Goal: Task Accomplishment & Management: Use online tool/utility

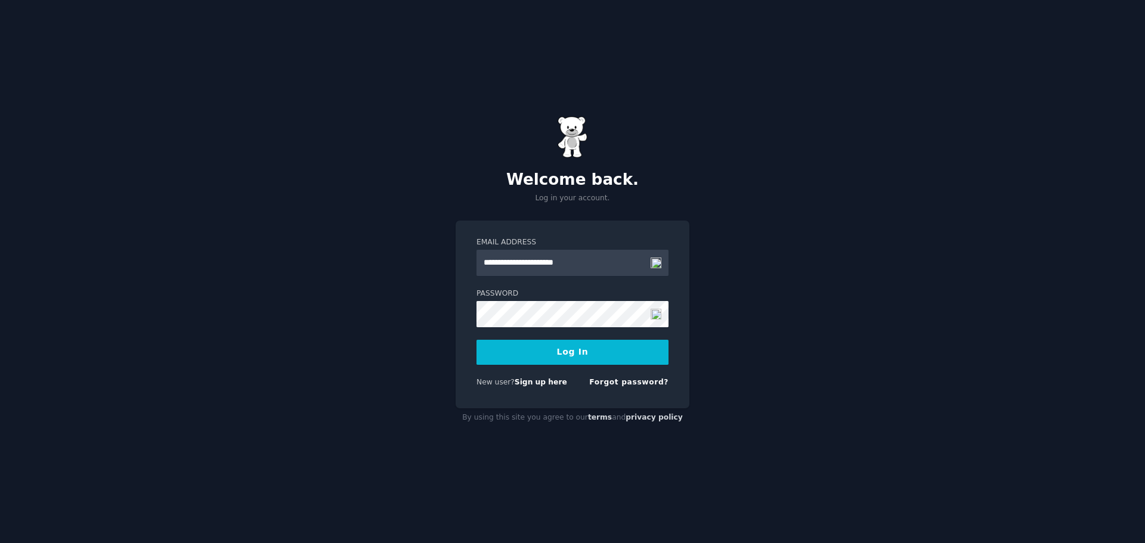
click at [655, 312] on img at bounding box center [655, 314] width 11 height 11
click at [562, 355] on button "Log In" at bounding box center [572, 352] width 192 height 25
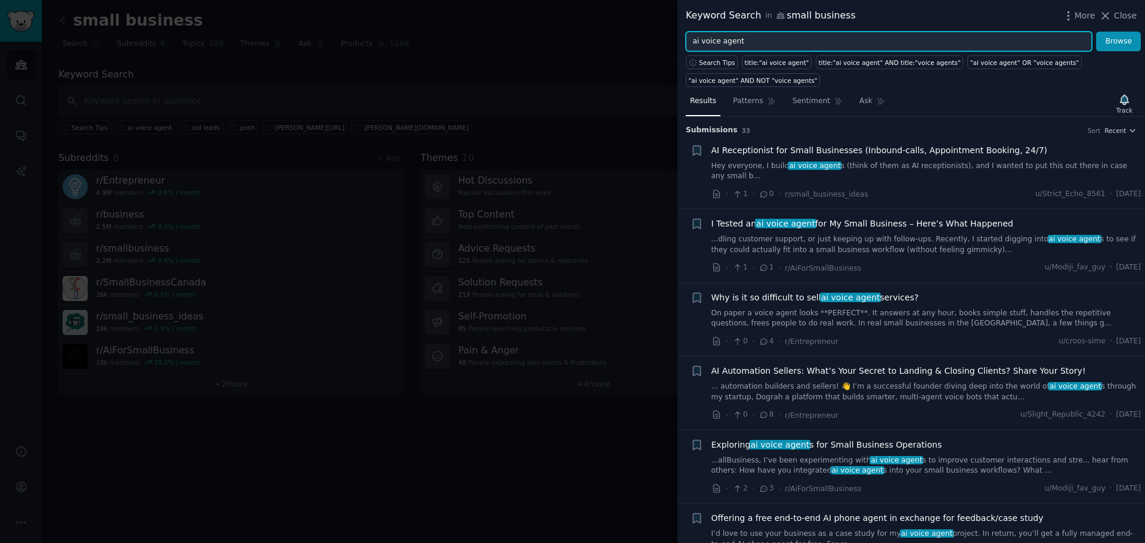
click at [744, 41] on input "ai voice agent" at bounding box center [889, 42] width 406 height 20
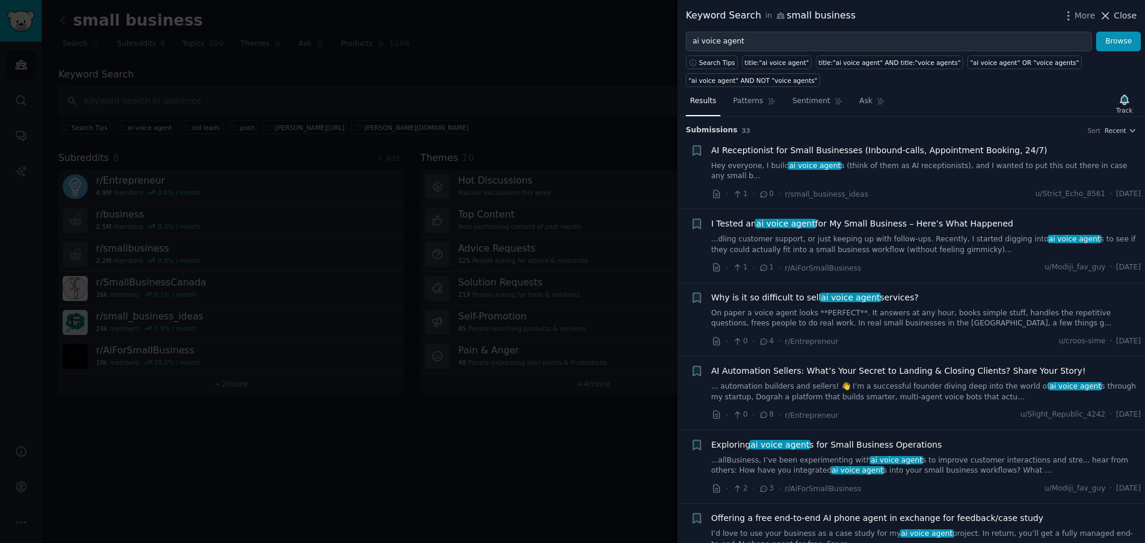
click at [1118, 18] on span "Close" at bounding box center [1125, 16] width 23 height 13
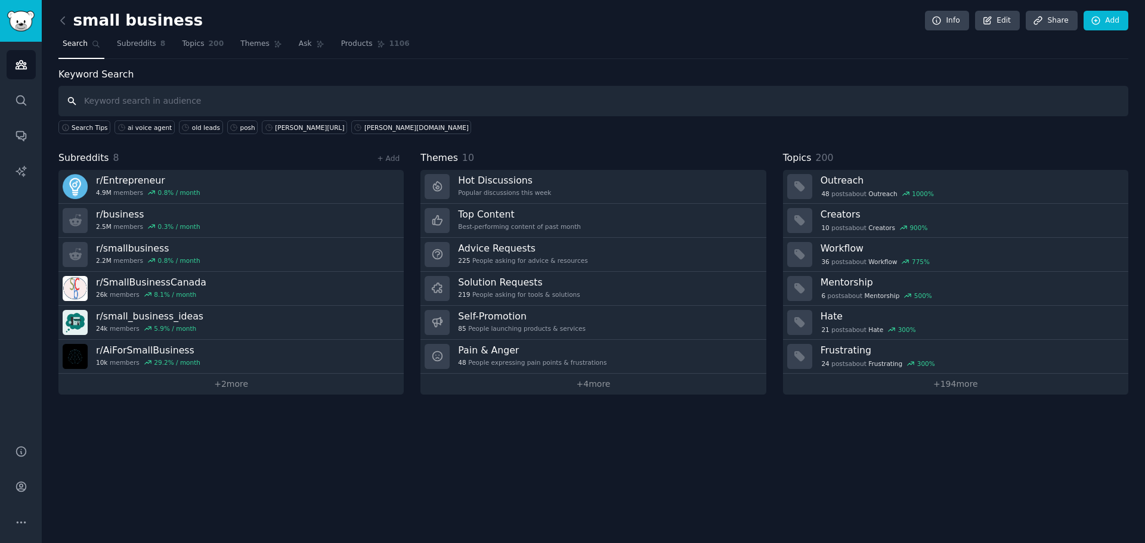
click at [189, 97] on input "text" at bounding box center [592, 101] width 1069 height 30
click at [64, 18] on icon at bounding box center [63, 20] width 13 height 13
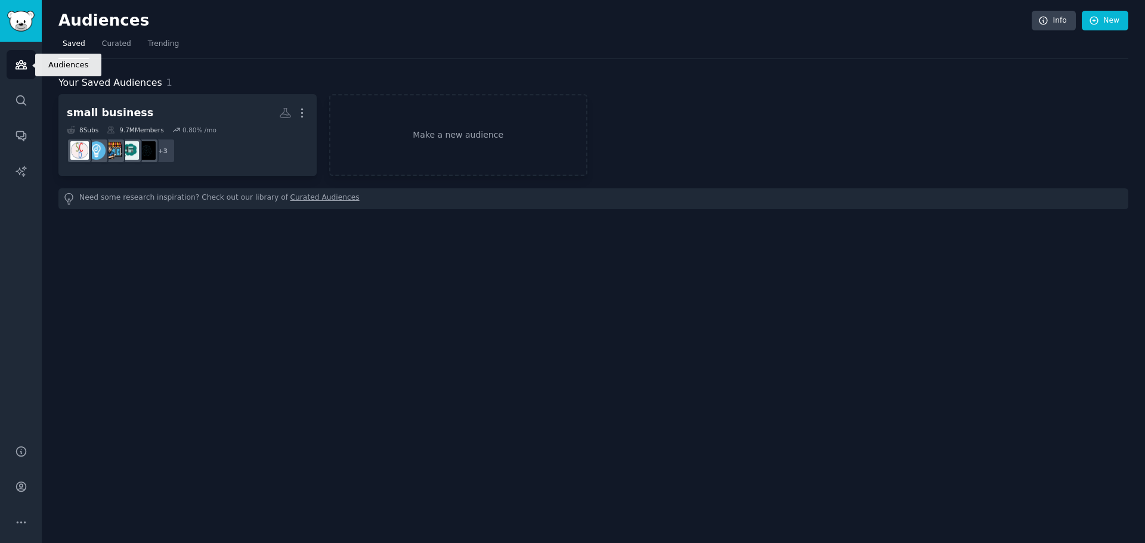
click at [16, 64] on icon "Sidebar" at bounding box center [20, 65] width 11 height 8
click at [440, 129] on link "Make a new audience" at bounding box center [458, 135] width 258 height 82
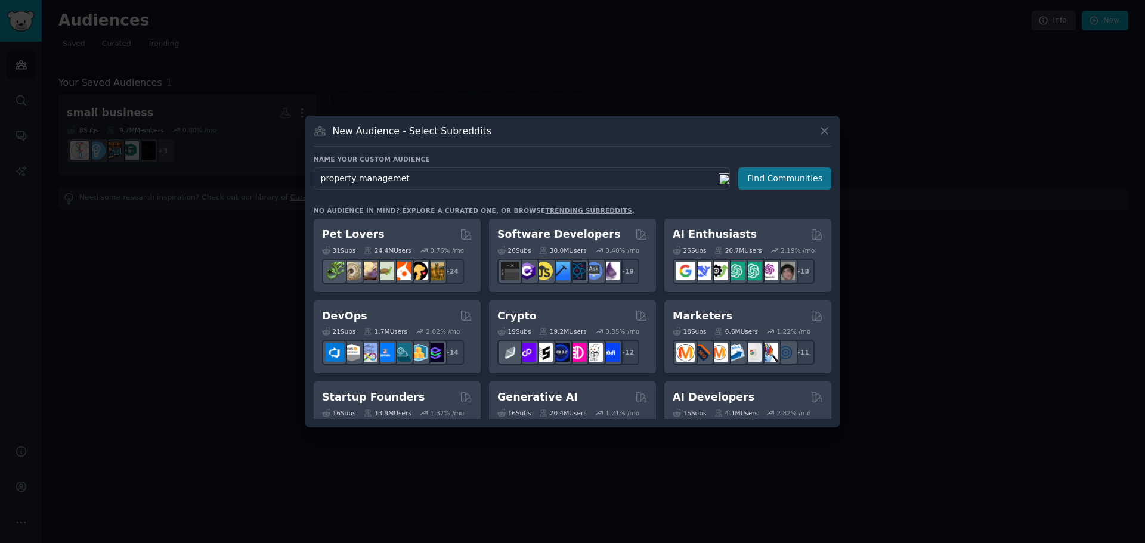
type input "property managemet"
click at [784, 168] on button "Find Communities" at bounding box center [784, 179] width 93 height 22
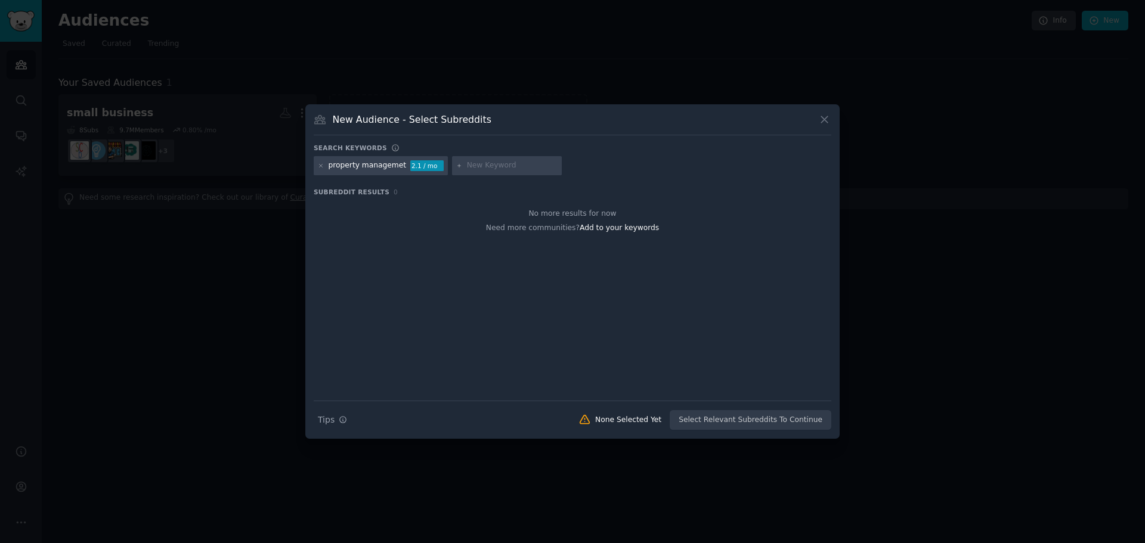
click at [368, 165] on div "property managemet" at bounding box center [367, 165] width 78 height 11
click at [320, 166] on icon at bounding box center [321, 166] width 7 height 7
click at [402, 169] on input "text" at bounding box center [373, 165] width 91 height 11
click at [824, 119] on icon at bounding box center [824, 119] width 13 height 13
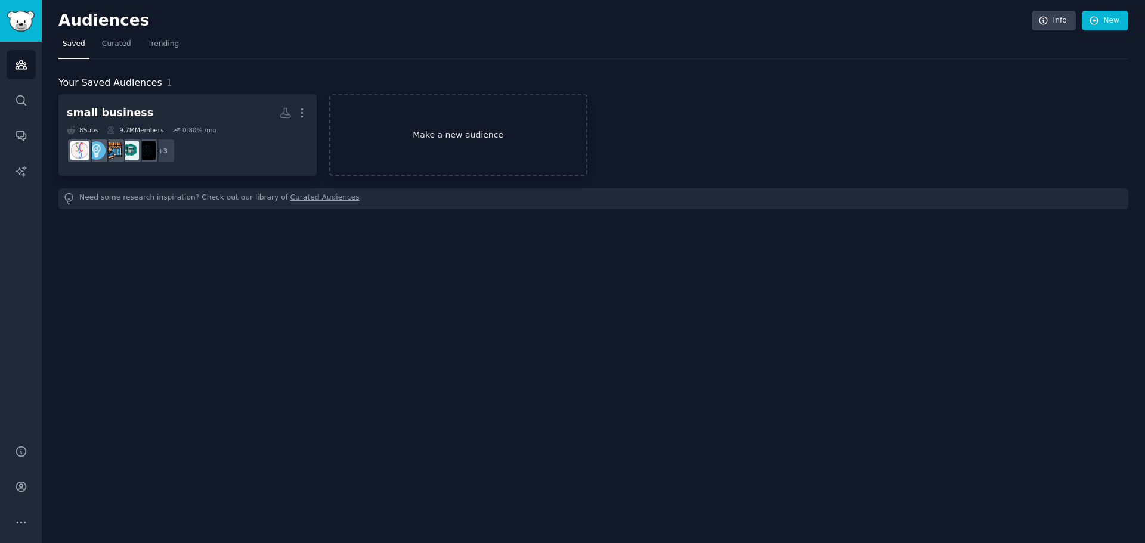
click at [448, 131] on link "Make a new audience" at bounding box center [458, 135] width 258 height 82
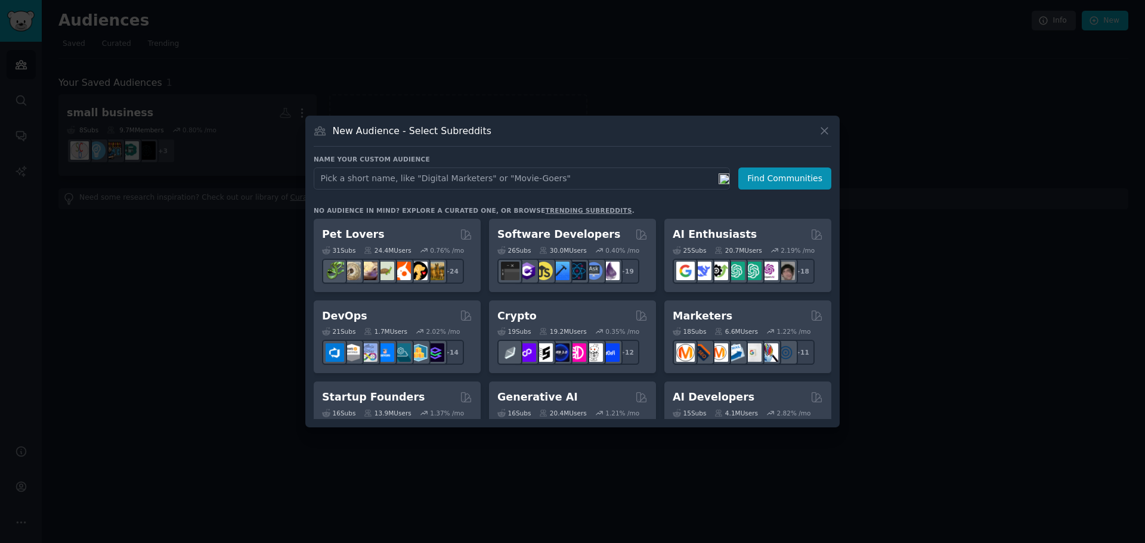
click at [433, 176] on input "text" at bounding box center [522, 179] width 416 height 22
type input "p"
type input "property management companies"
click at [804, 179] on button "Find Communities" at bounding box center [784, 179] width 93 height 22
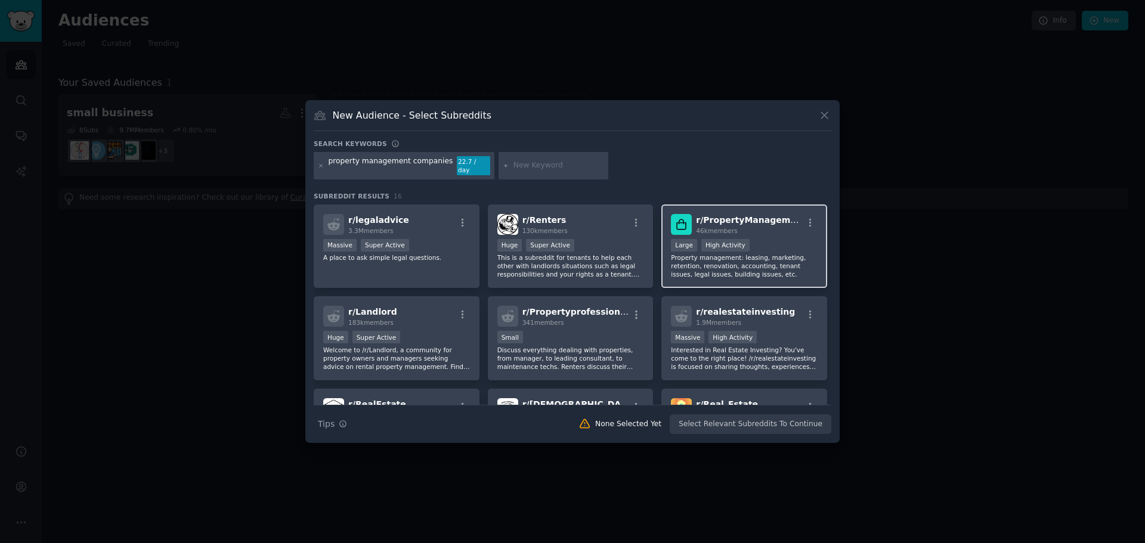
click at [764, 253] on p "Property management: leasing, marketing, retention, renovation, accounting, ten…" at bounding box center [744, 265] width 147 height 25
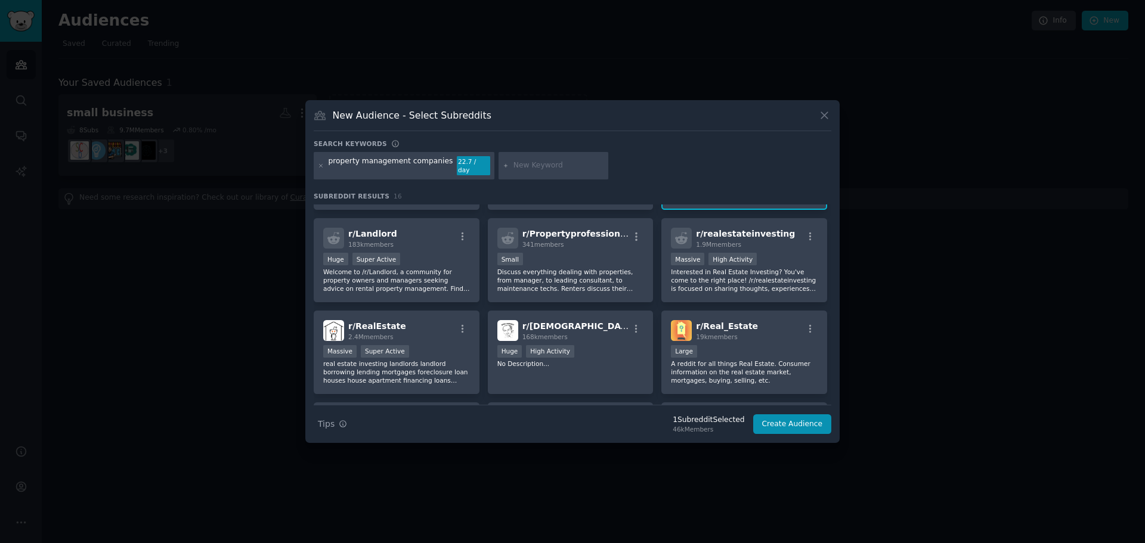
scroll to position [60, 0]
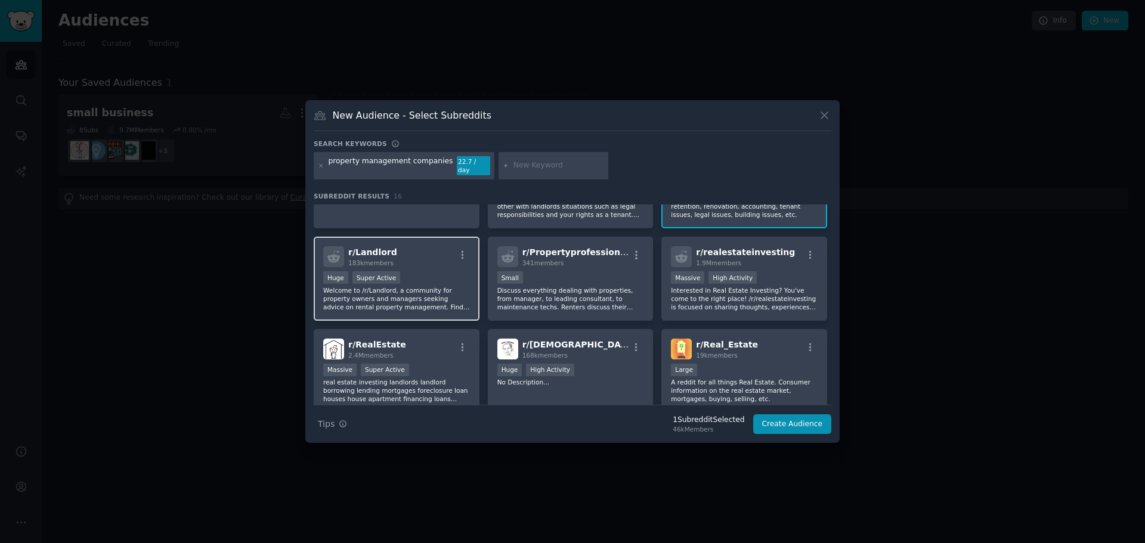
click at [444, 289] on p "Welcome to /r/Landlord, a community for property owners and managers seeking ad…" at bounding box center [396, 298] width 147 height 25
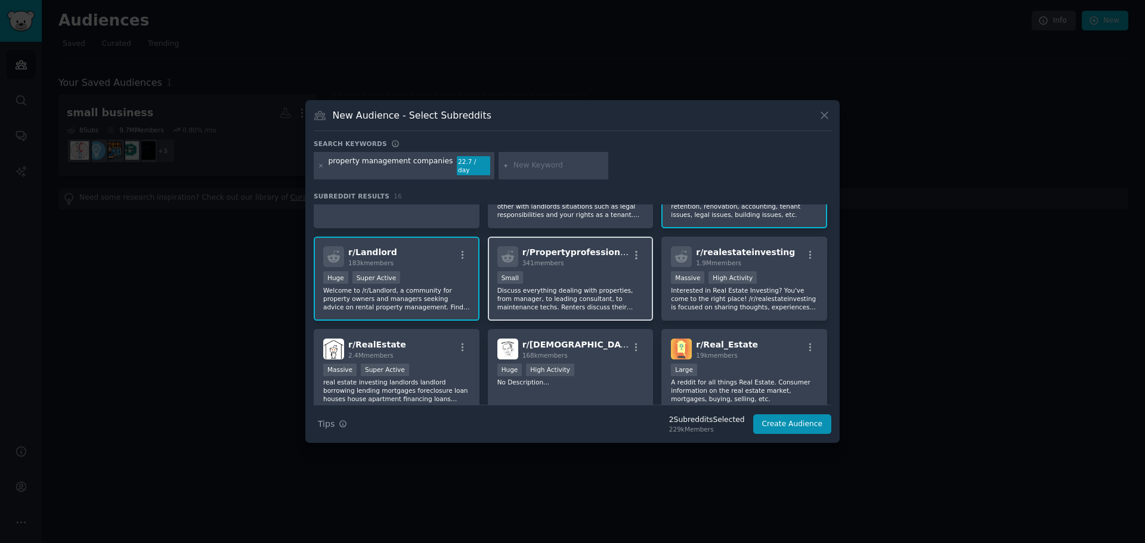
click at [606, 290] on p "Discuss everything dealing with properties, from manager, to leading consultant…" at bounding box center [570, 298] width 147 height 25
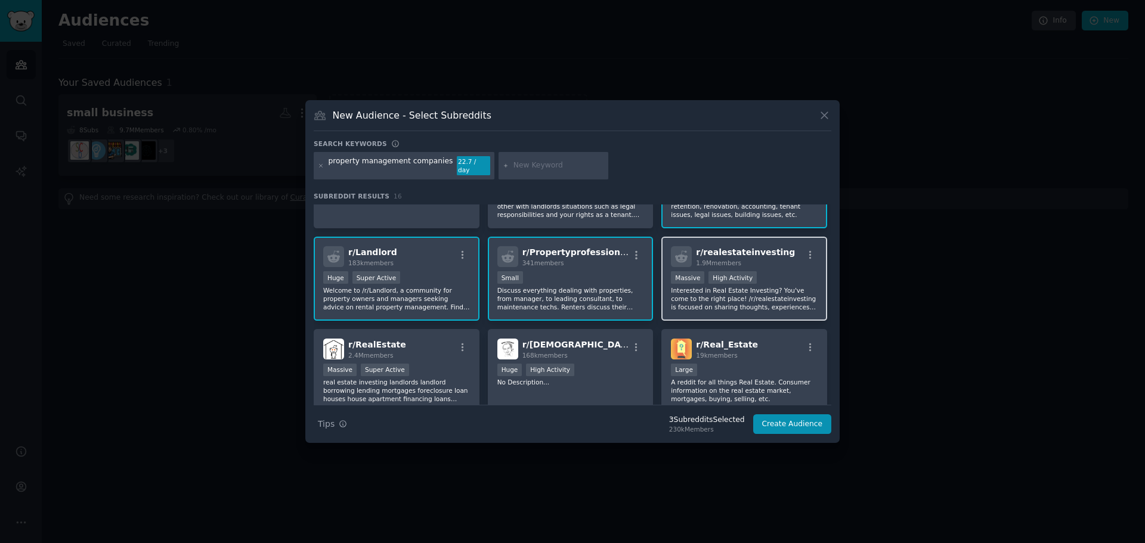
click at [758, 277] on div "1,000,000+ members Massive High Activity" at bounding box center [744, 278] width 147 height 15
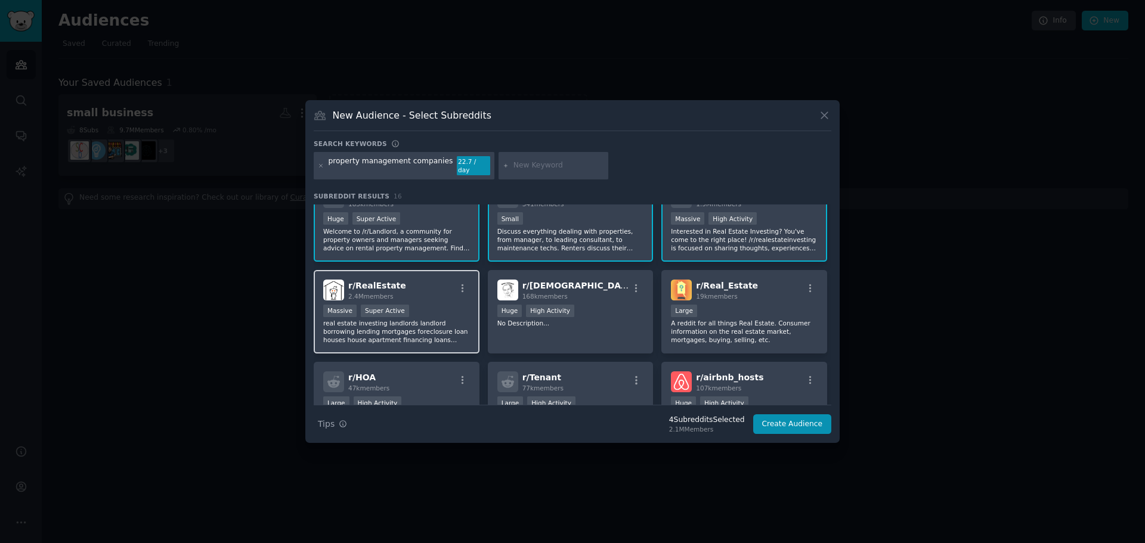
scroll to position [119, 0]
click at [424, 304] on div "Massive Super Active" at bounding box center [396, 311] width 147 height 15
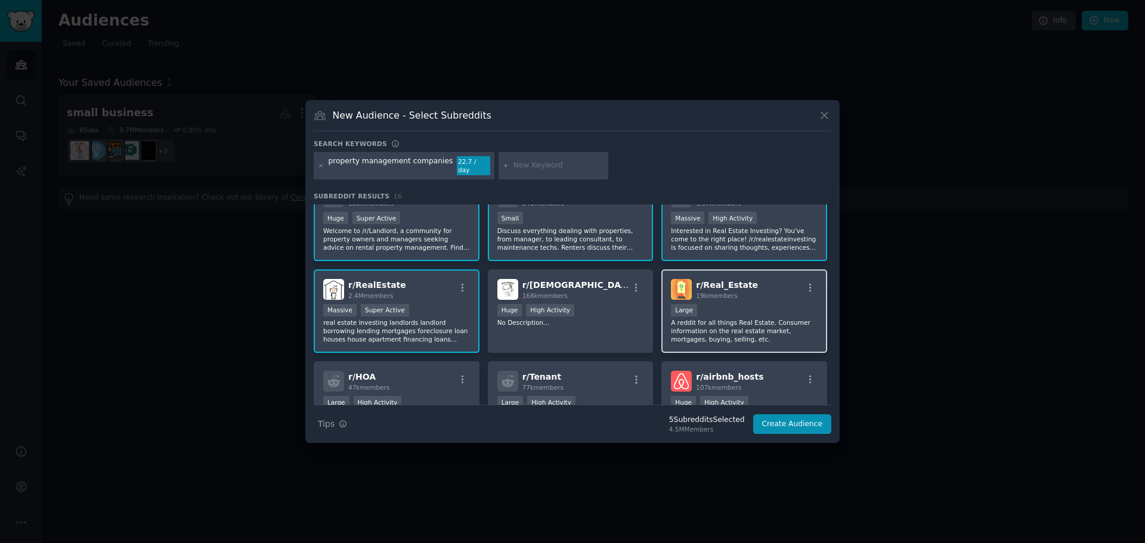
click at [748, 320] on p "A reddit for all things Real Estate. Consumer information on the real estate ma…" at bounding box center [744, 330] width 147 height 25
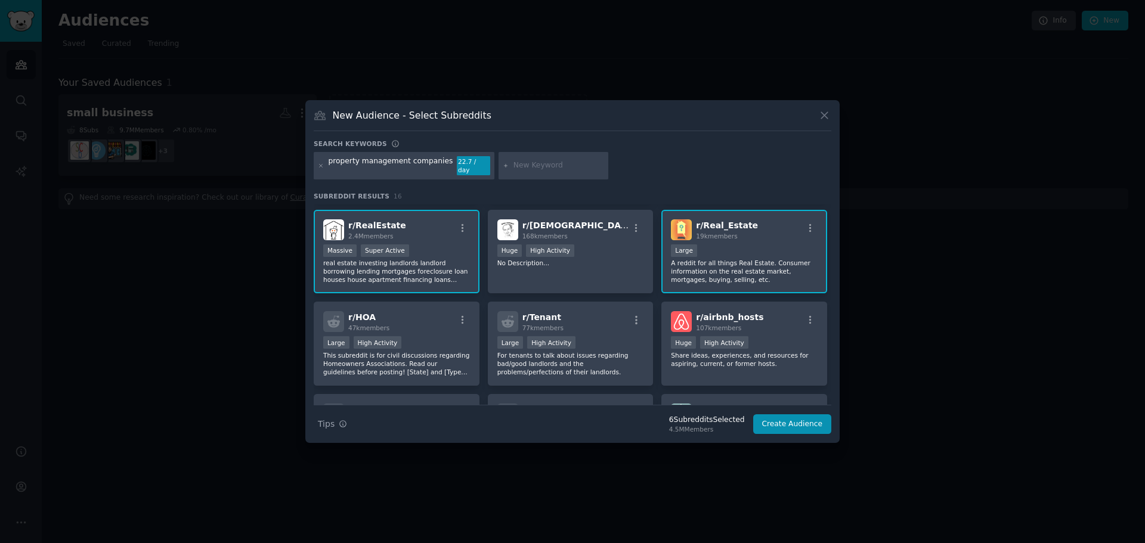
scroll to position [238, 0]
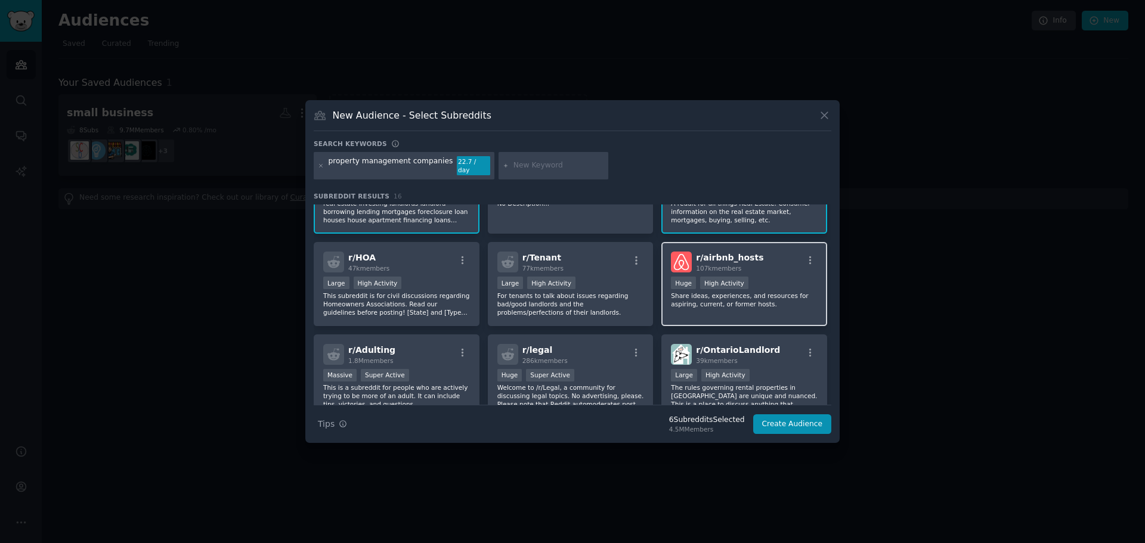
click at [755, 291] on p "Share ideas, experiences, and resources for aspiring, current, or former hosts." at bounding box center [744, 299] width 147 height 17
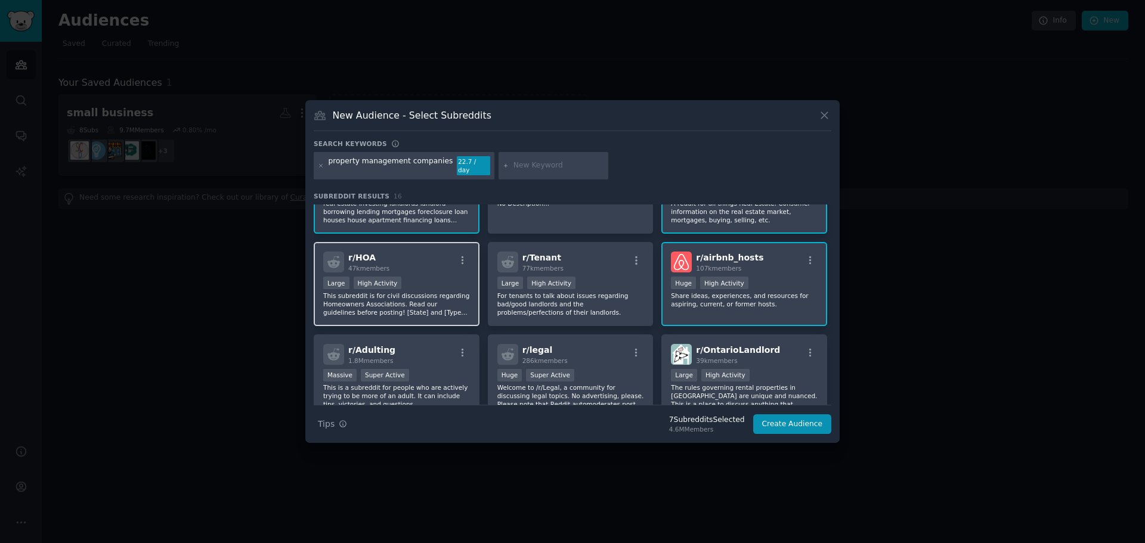
click at [426, 281] on div ">= 80th percentile for submissions / day Large High Activity" at bounding box center [396, 284] width 147 height 15
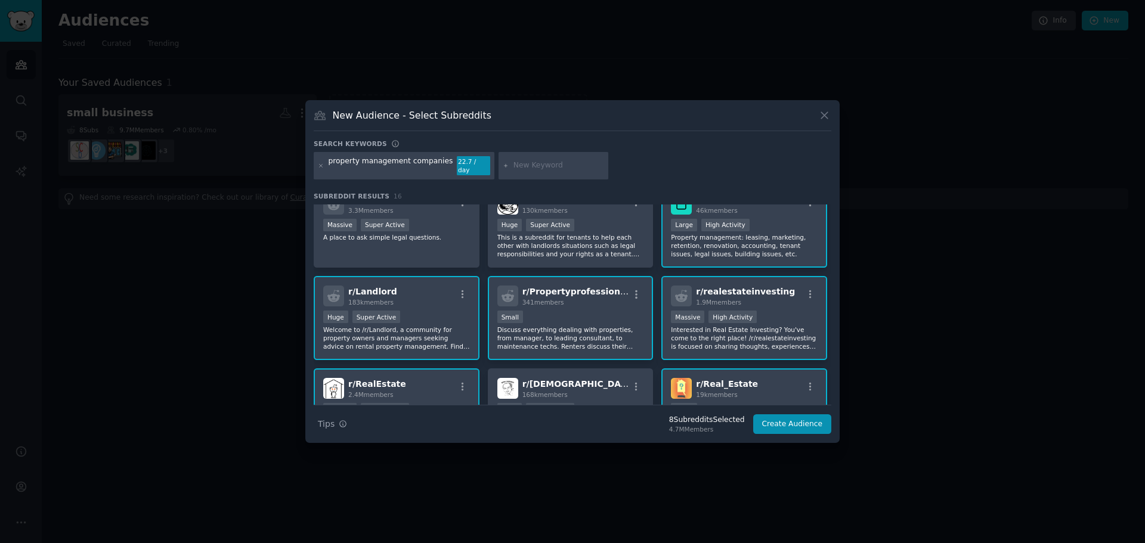
scroll to position [0, 0]
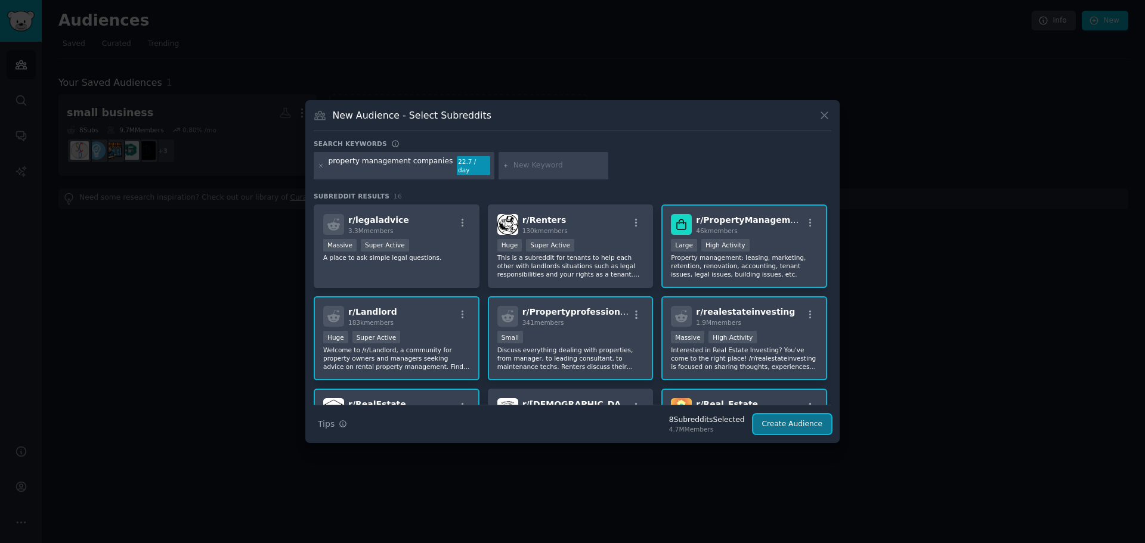
click at [812, 415] on button "Create Audience" at bounding box center [792, 424] width 79 height 20
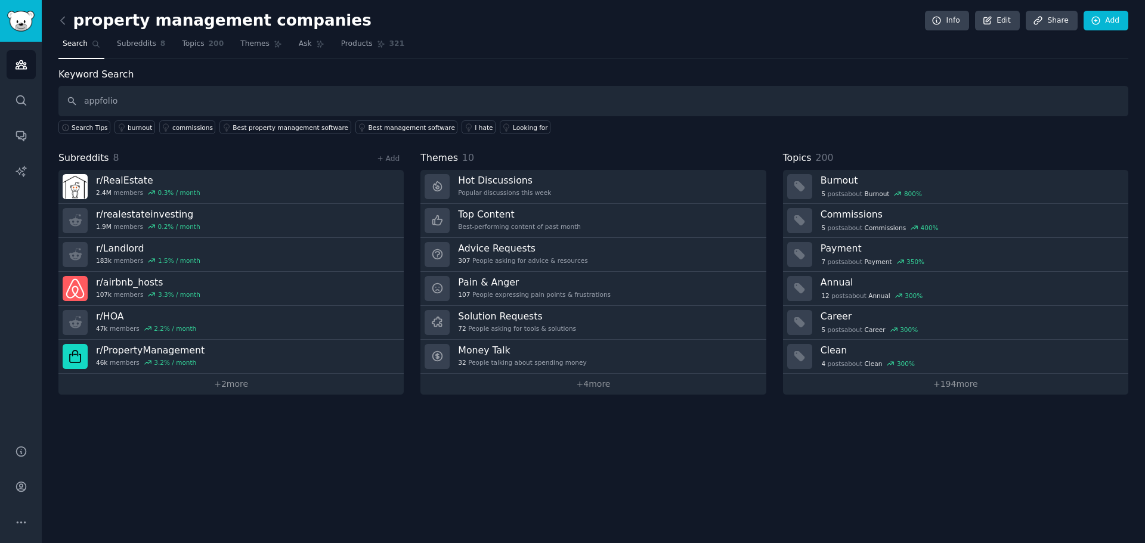
type input "appfolio"
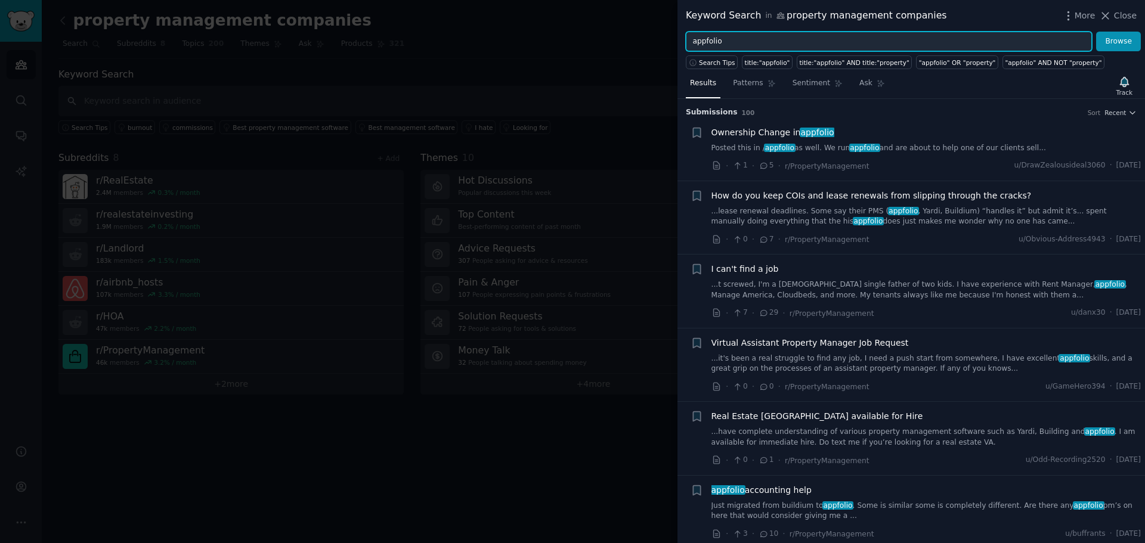
click at [781, 41] on input "appfolio" at bounding box center [889, 42] width 406 height 20
type input "appfolio AND"
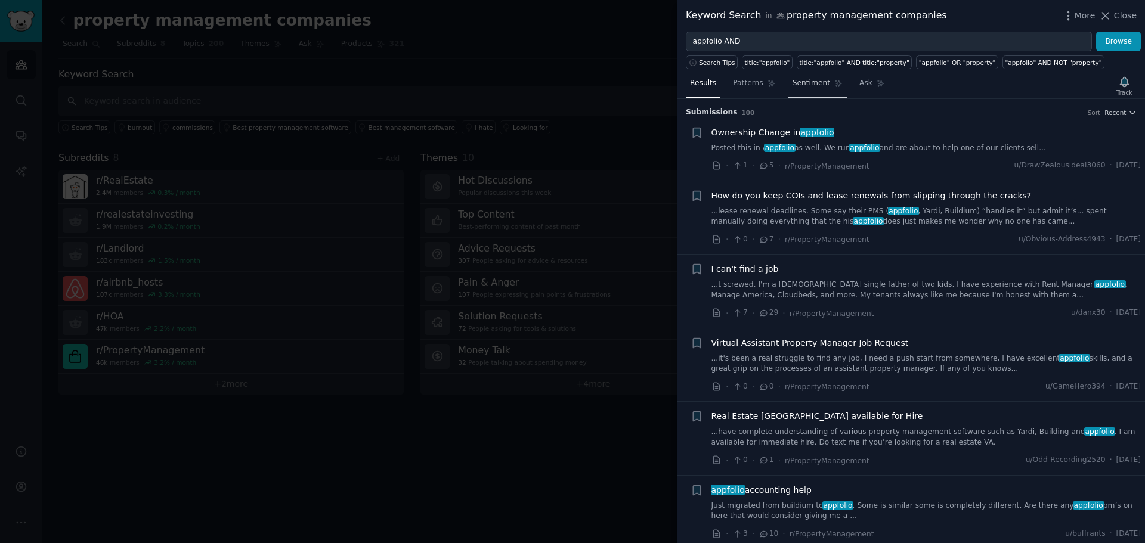
click at [805, 80] on span "Sentiment" at bounding box center [811, 83] width 38 height 11
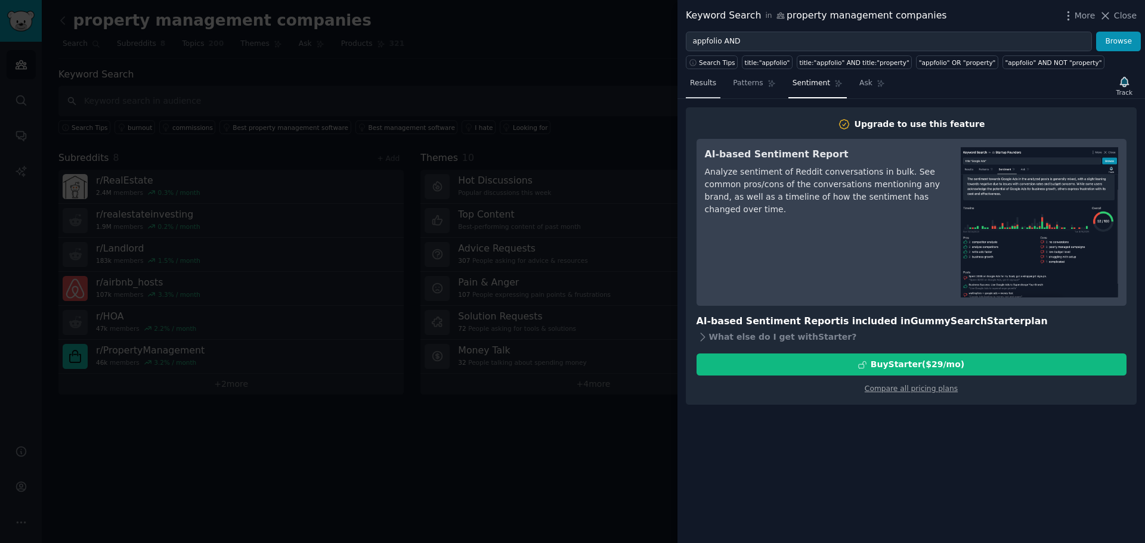
click at [702, 83] on span "Results" at bounding box center [703, 83] width 26 height 11
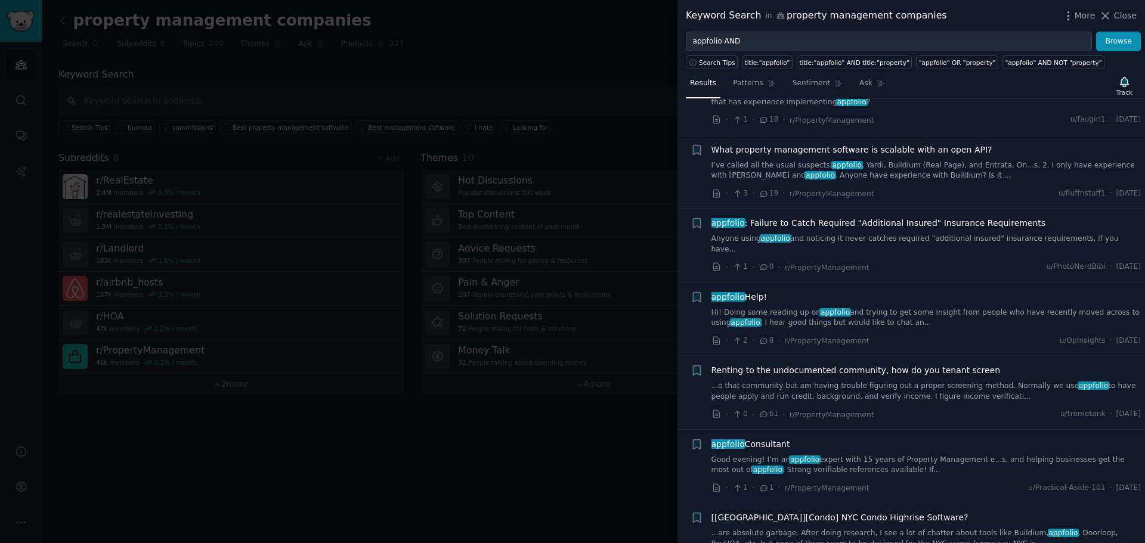
scroll to position [1550, 0]
